Goal: Task Accomplishment & Management: Manage account settings

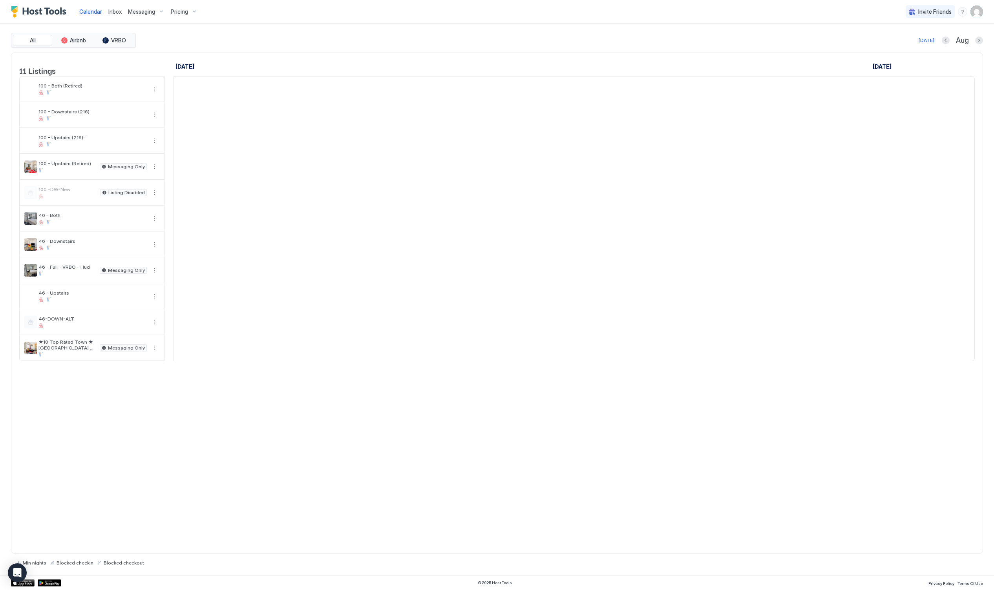
scroll to position [0, 436]
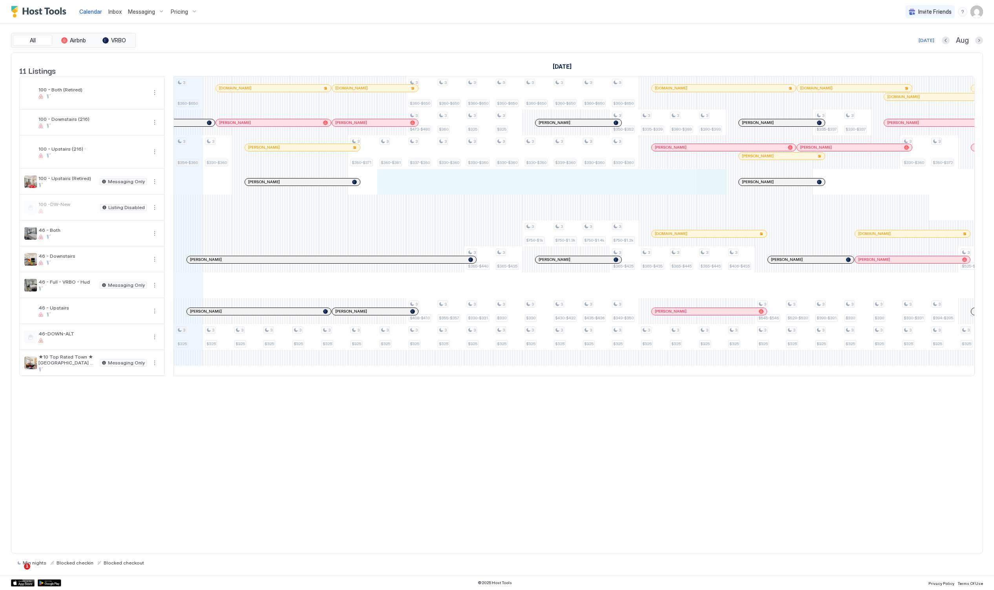
drag, startPoint x: 382, startPoint y: 191, endPoint x: 704, endPoint y: 188, distance: 322.2
click at [704, 188] on div "3 $360-$650 3 $354-$360 3 $325 3 $330-$360 3 $325 3 $325 3 $325 3 $325 3 $325 3…" at bounding box center [725, 226] width 1975 height 299
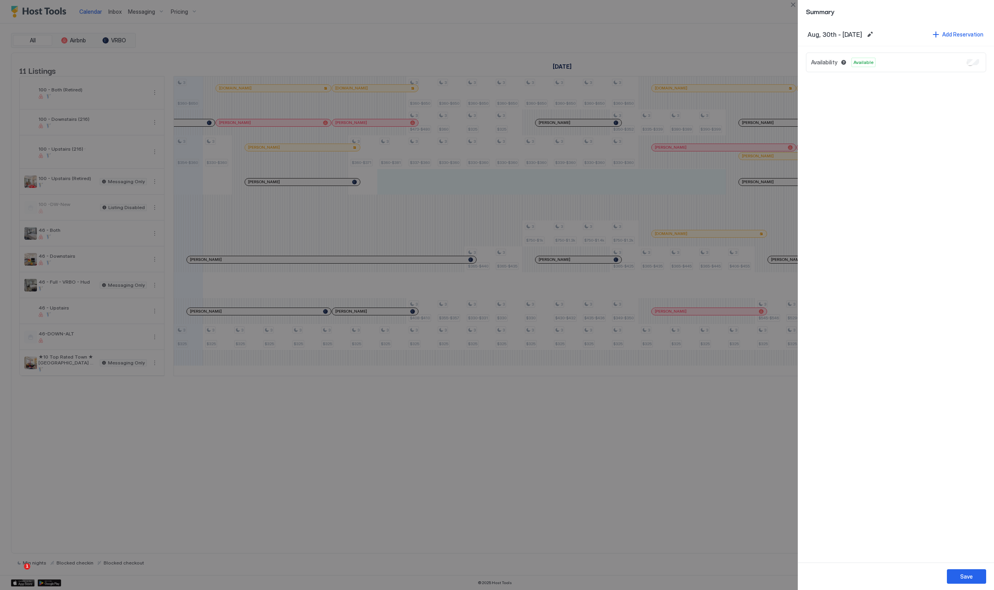
click at [981, 63] on div "Availability Available" at bounding box center [896, 63] width 180 height 20
click at [734, 10] on div at bounding box center [497, 295] width 994 height 590
click at [969, 579] on div "Save" at bounding box center [966, 577] width 13 height 8
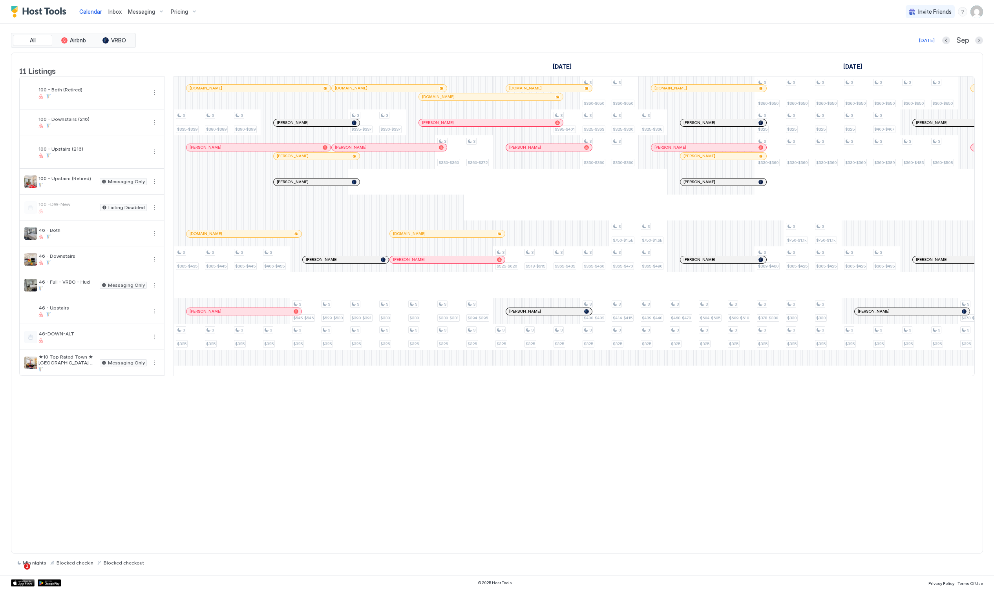
scroll to position [0, 904]
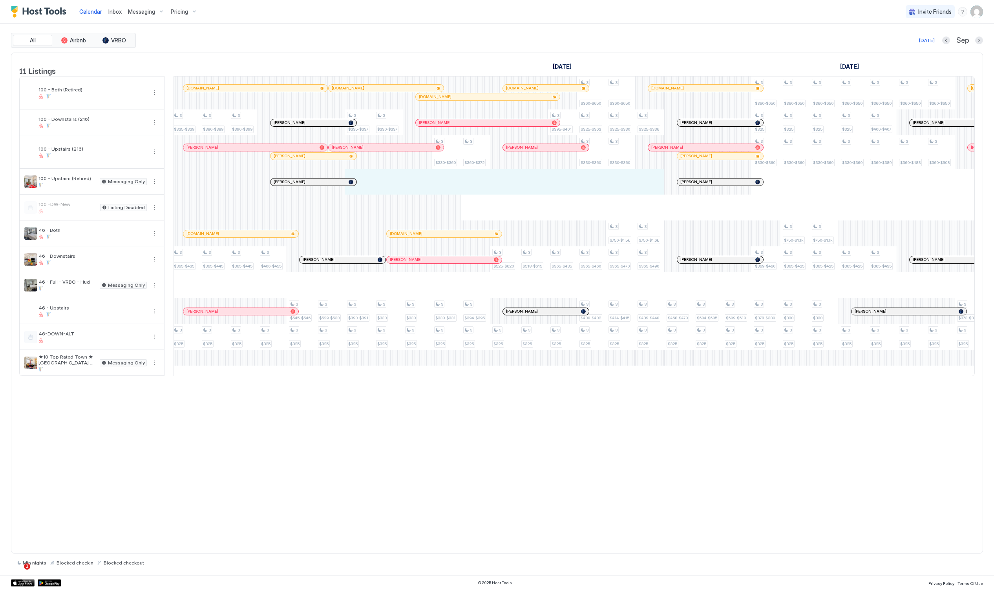
drag, startPoint x: 366, startPoint y: 192, endPoint x: 663, endPoint y: 188, distance: 296.4
click at [663, 188] on div "3 $360-$650 3 $354-$360 3 $325 3 $330-$360 3 $325 3 $325 3 $325 3 $325 3 $325 3…" at bounding box center [257, 226] width 1975 height 299
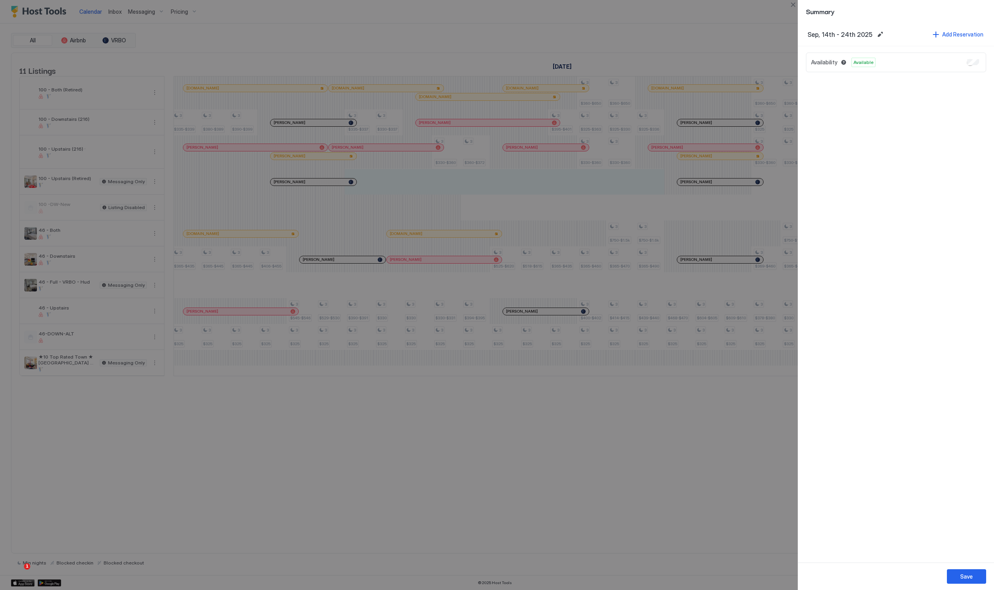
click at [975, 66] on div "Availability Available" at bounding box center [896, 63] width 180 height 20
click at [980, 59] on div "Availability Available" at bounding box center [896, 63] width 180 height 20
click at [979, 61] on div "Availability Available" at bounding box center [896, 63] width 180 height 20
click at [968, 573] on div "Save" at bounding box center [966, 577] width 13 height 8
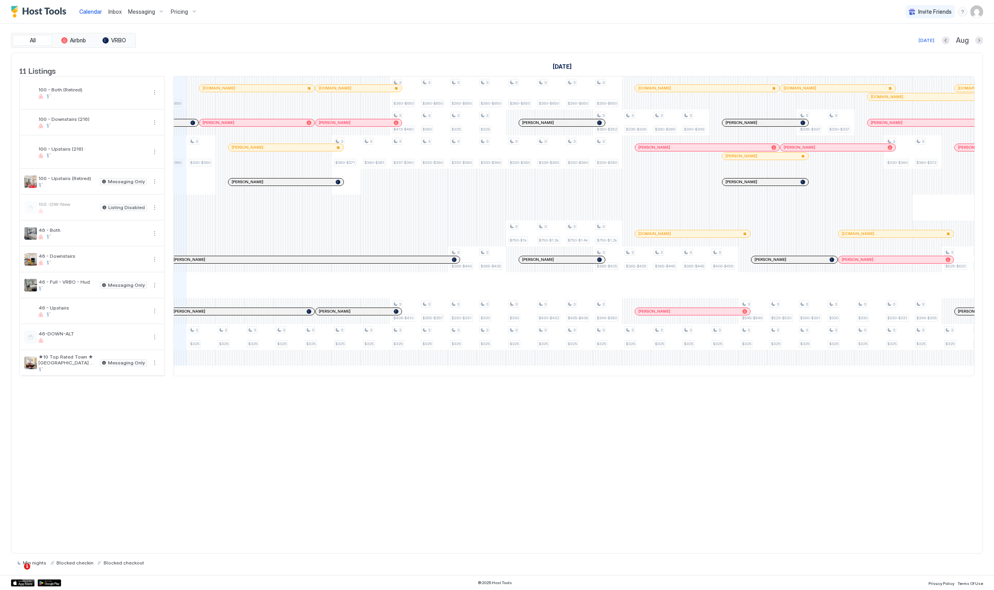
scroll to position [0, 454]
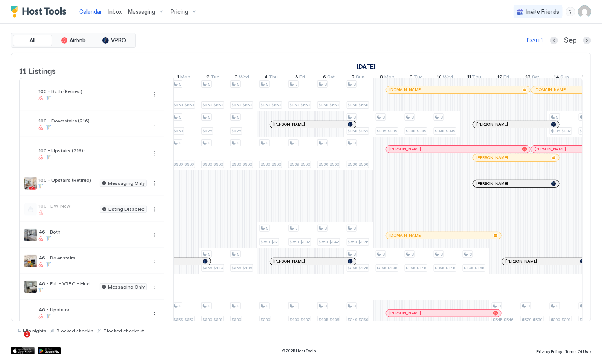
click at [330, 8] on div "Calendar Inbox Messaging Pricing Invite Friends RC" at bounding box center [301, 12] width 602 height 24
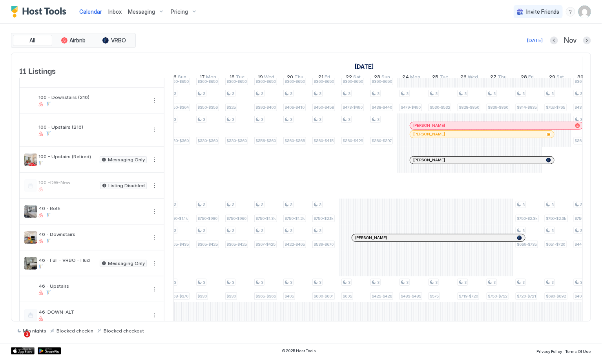
scroll to position [35, 0]
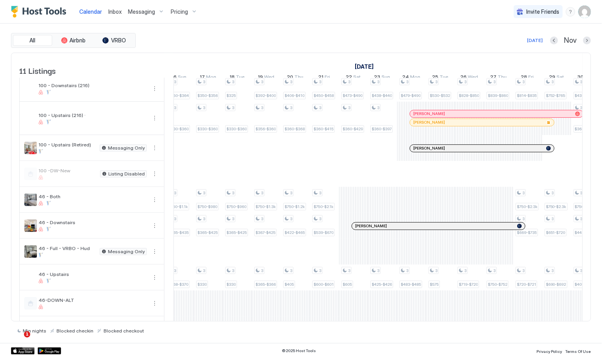
click at [435, 18] on div "Calendar Inbox Messaging Pricing Invite Friends RC" at bounding box center [301, 12] width 602 height 24
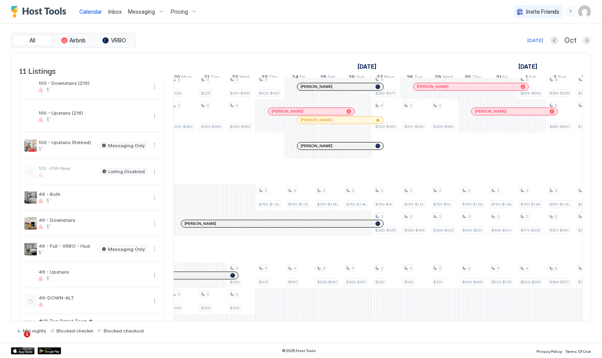
scroll to position [0, 978]
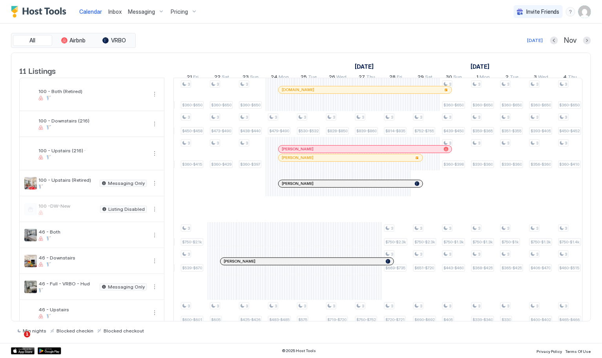
click at [597, 112] on div "All Airbnb VRBO [DATE] [DATE] Listings [DATE] [DATE] [DATE] 7 Tue 8 Wed 9 Thu 1…" at bounding box center [301, 183] width 602 height 319
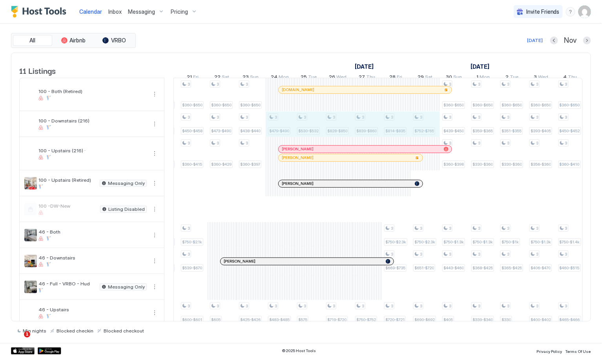
drag, startPoint x: 288, startPoint y: 129, endPoint x: 422, endPoint y: 124, distance: 133.9
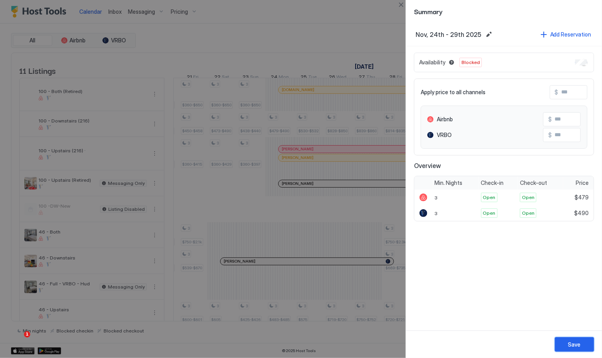
click at [577, 341] on div "Save" at bounding box center [574, 344] width 13 height 8
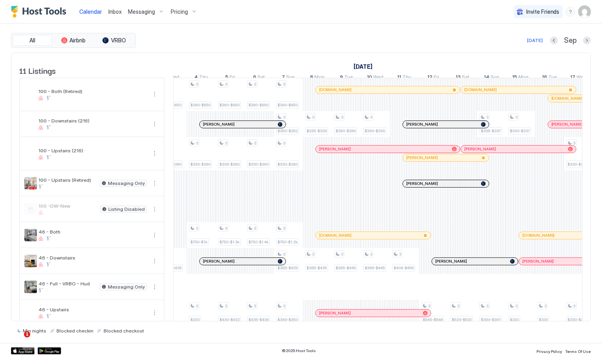
scroll to position [0, 875]
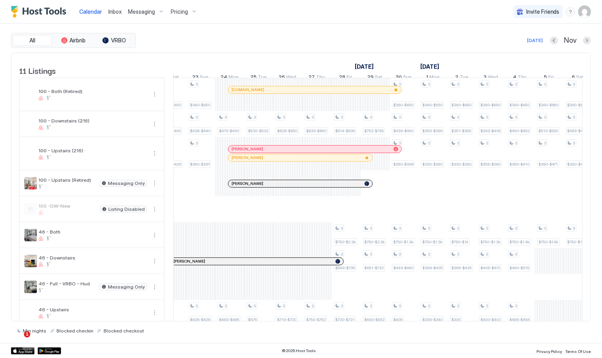
click at [145, 12] on span "Messaging" at bounding box center [141, 11] width 27 height 7
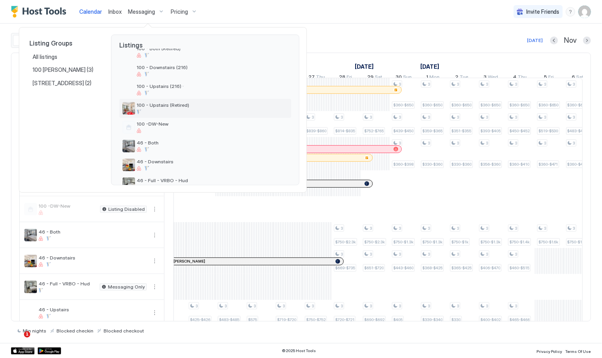
click at [168, 106] on span "100 - Upstairs (Retired)" at bounding box center [212, 105] width 151 height 6
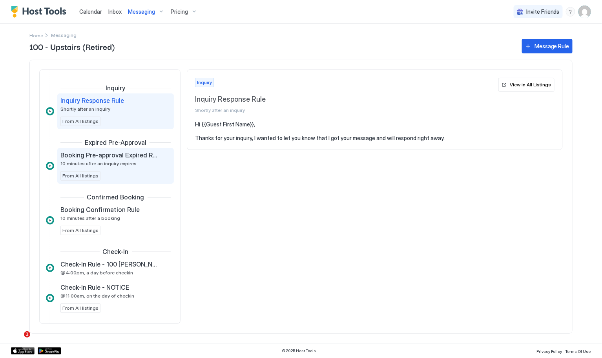
click at [132, 167] on div "Booking Pre-approval Expired Rule 10 minutes after an inquiry expires From All …" at bounding box center [115, 165] width 110 height 29
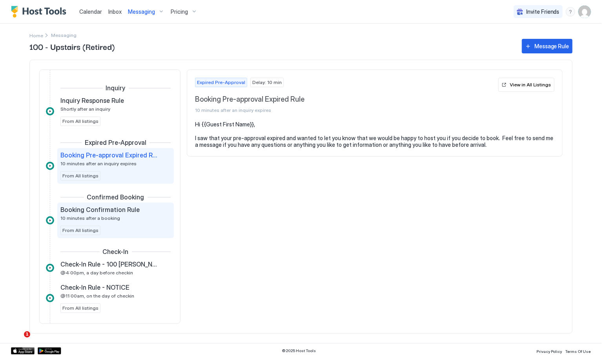
click at [131, 210] on span "Booking Confirmation Rule" at bounding box center [99, 210] width 79 height 8
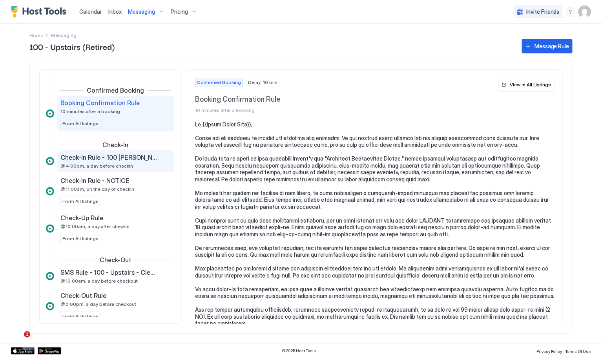
click at [142, 168] on div "Check-In Rule - 100 [PERSON_NAME] - Upstairs - Check-in @4:00pm, a day before c…" at bounding box center [109, 160] width 99 height 15
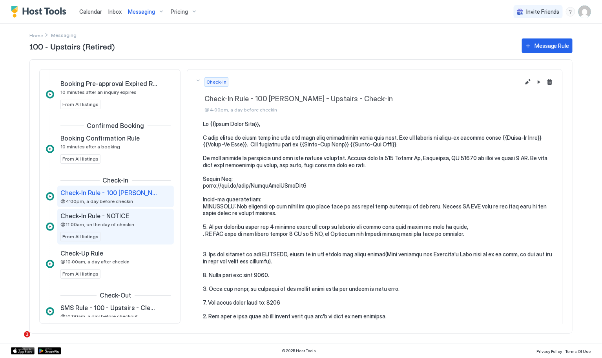
click at [122, 217] on span "Check-In Rule - NOTICE" at bounding box center [94, 216] width 69 height 8
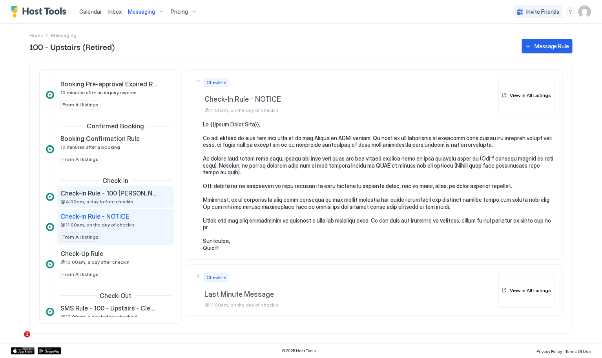
click at [142, 200] on div "Check-In Rule - 100 [PERSON_NAME] - Upstairs - Check-in @4:00pm, a day before c…" at bounding box center [109, 196] width 99 height 15
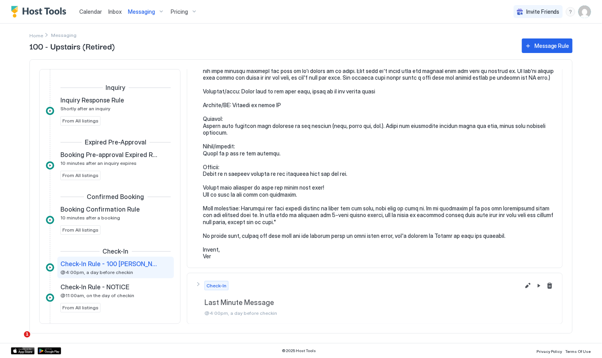
click at [157, 12] on div "Messaging" at bounding box center [146, 11] width 43 height 13
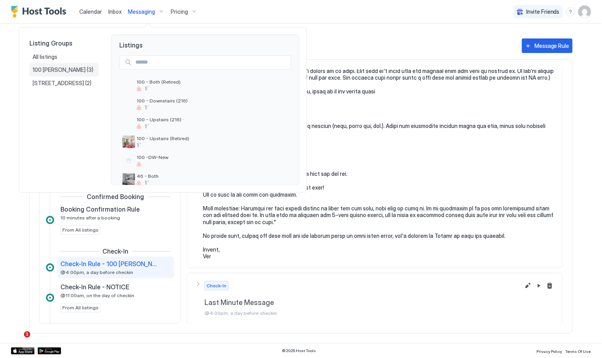
click at [49, 71] on span "100 [PERSON_NAME]" at bounding box center [60, 69] width 54 height 7
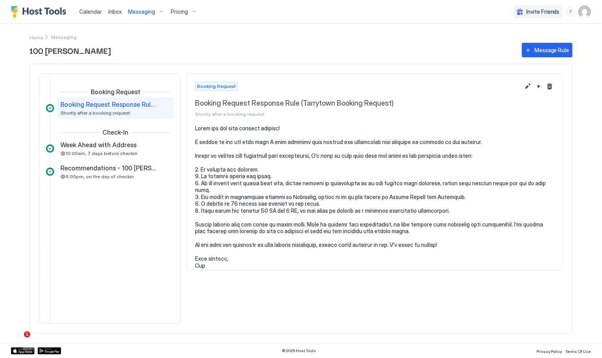
click at [148, 15] on div "Messaging" at bounding box center [146, 11] width 43 height 13
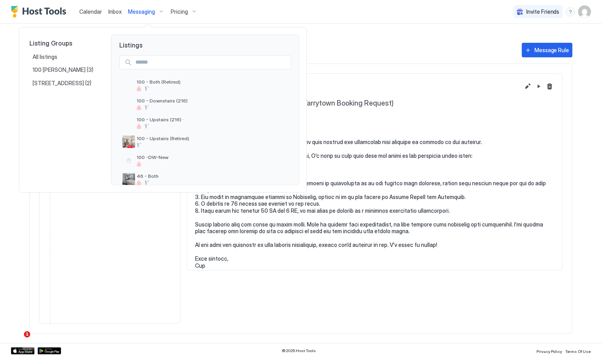
scroll to position [57, 0]
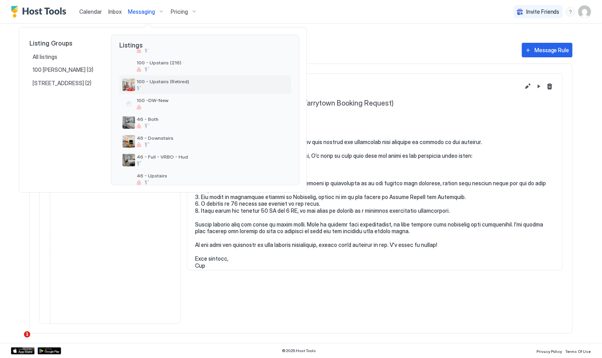
click at [161, 86] on div at bounding box center [212, 88] width 151 height 5
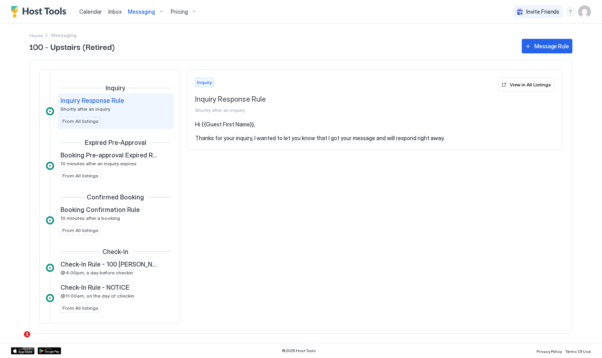
click at [88, 10] on span "Calendar" at bounding box center [90, 11] width 23 height 7
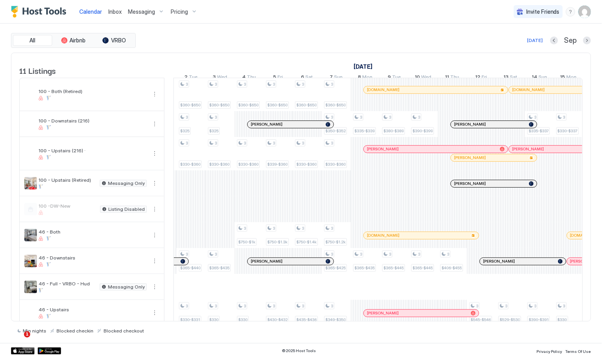
scroll to position [0, 725]
